Goal: Information Seeking & Learning: Check status

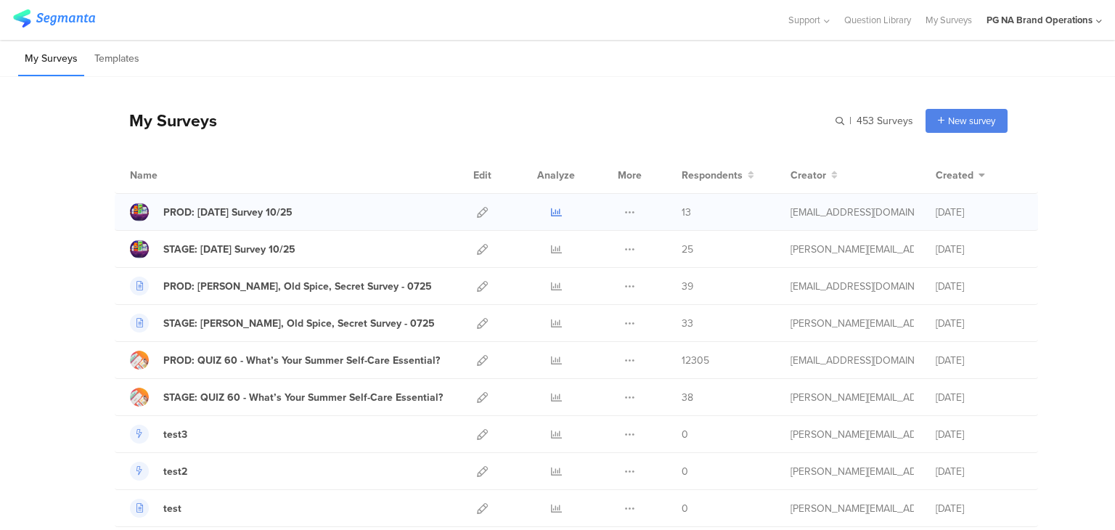
click at [551, 205] on link at bounding box center [556, 212] width 11 height 36
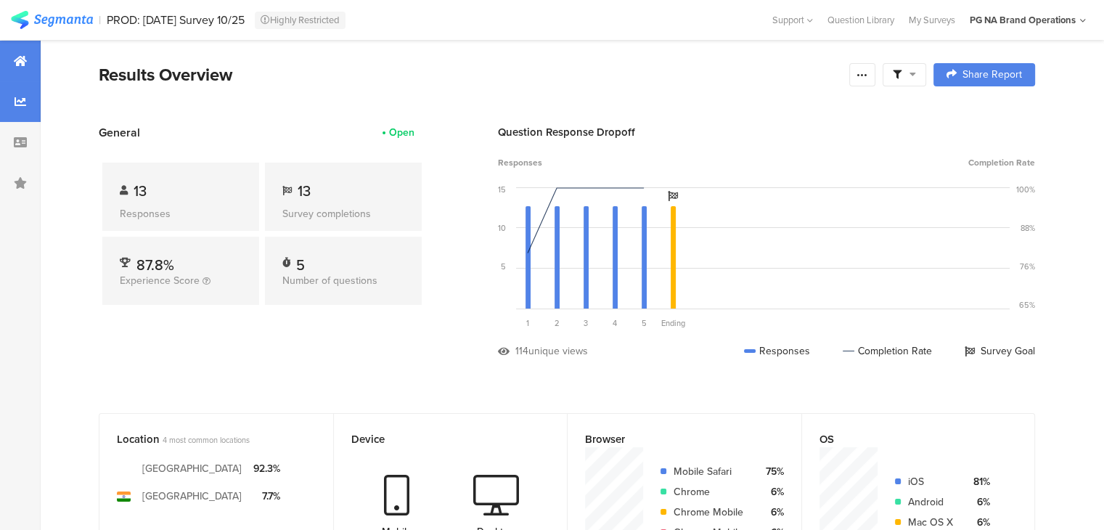
click at [20, 93] on div at bounding box center [20, 101] width 41 height 41
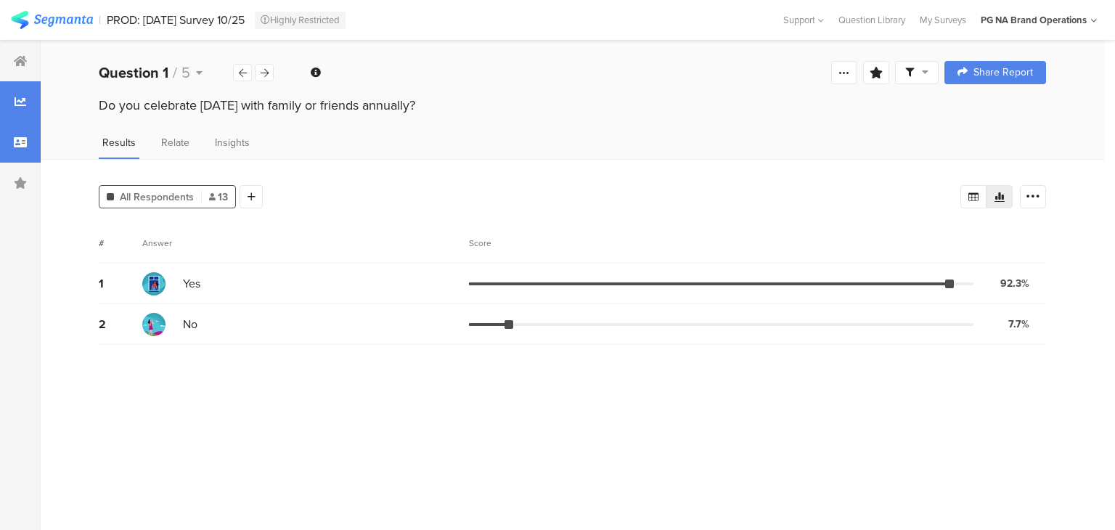
click at [23, 134] on div at bounding box center [20, 142] width 41 height 41
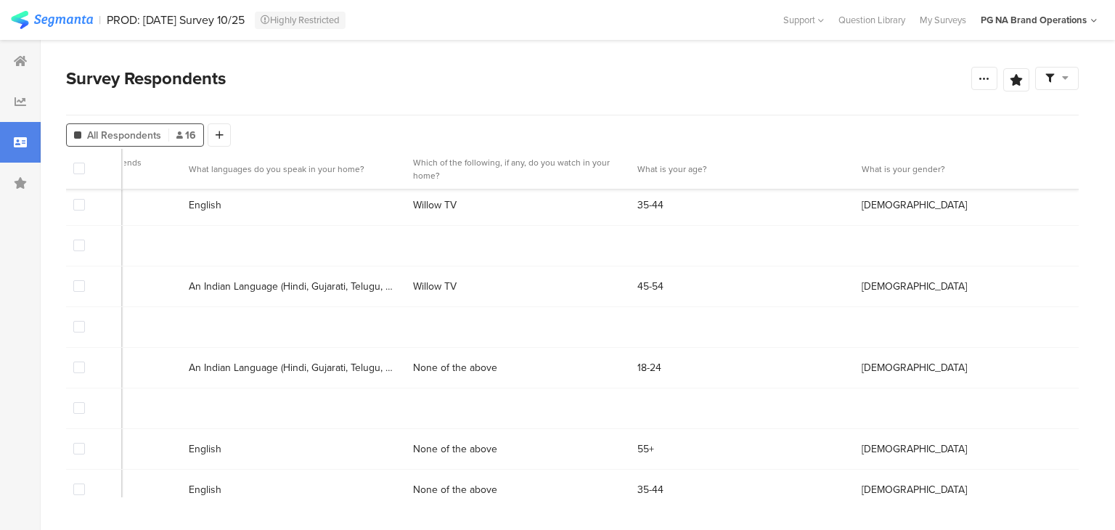
scroll to position [368, 4889]
